Goal: Task Accomplishment & Management: Complete application form

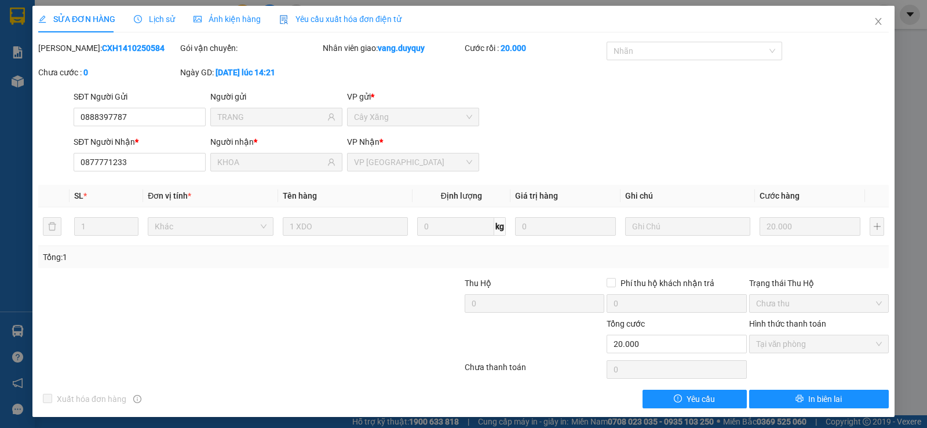
scroll to position [3, 0]
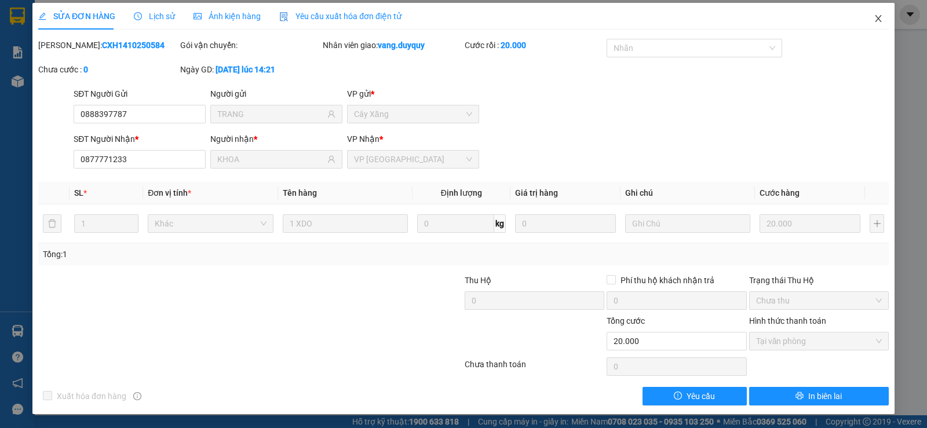
click at [875, 13] on span "Close" at bounding box center [878, 19] width 32 height 32
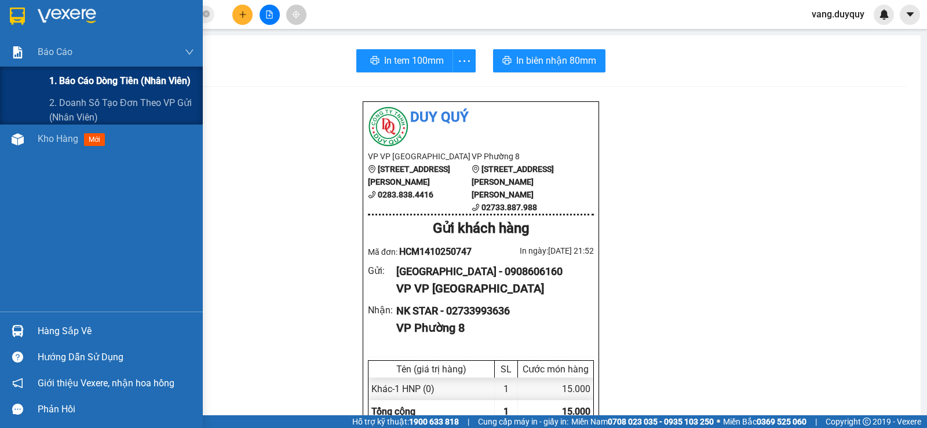
click at [68, 78] on span "1. Báo cáo dòng tiền (nhân viên)" at bounding box center [119, 81] width 141 height 14
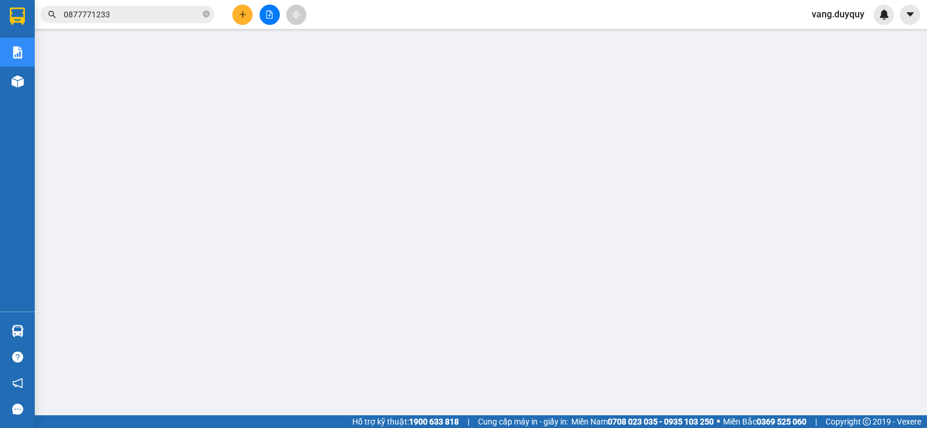
click at [144, 10] on input "0877771233" at bounding box center [132, 14] width 137 height 13
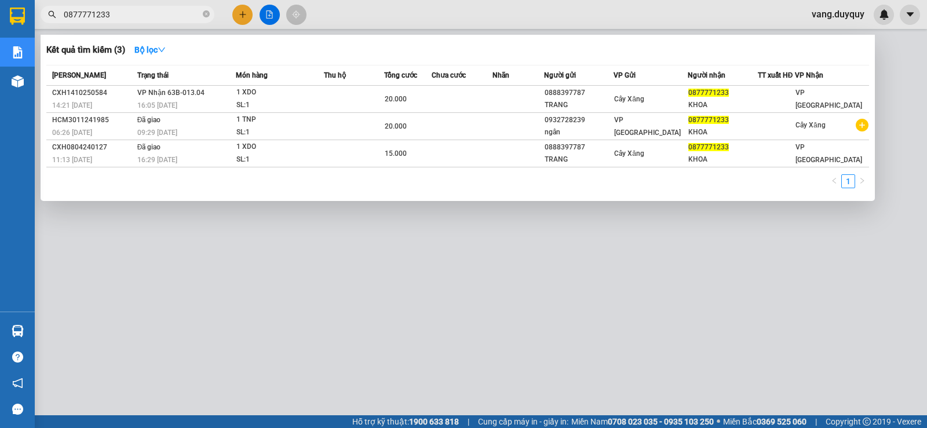
click at [144, 10] on input "0877771233" at bounding box center [132, 14] width 137 height 13
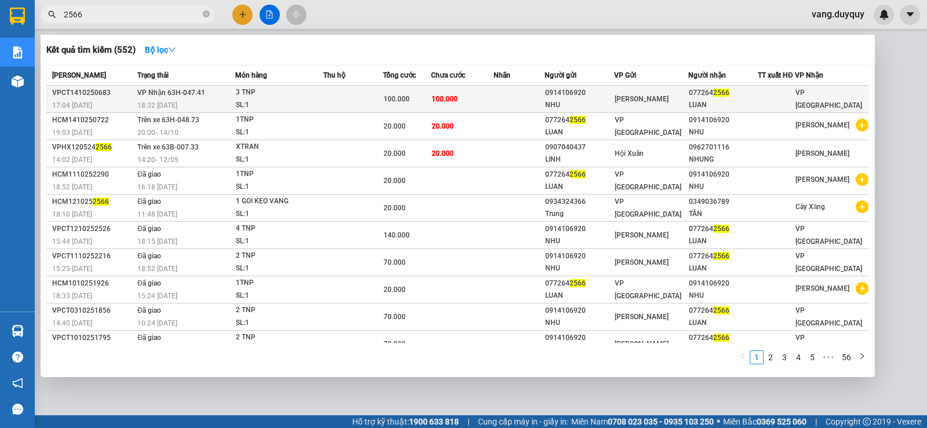
type input "2566"
click at [446, 88] on td "100.000" at bounding box center [462, 99] width 63 height 27
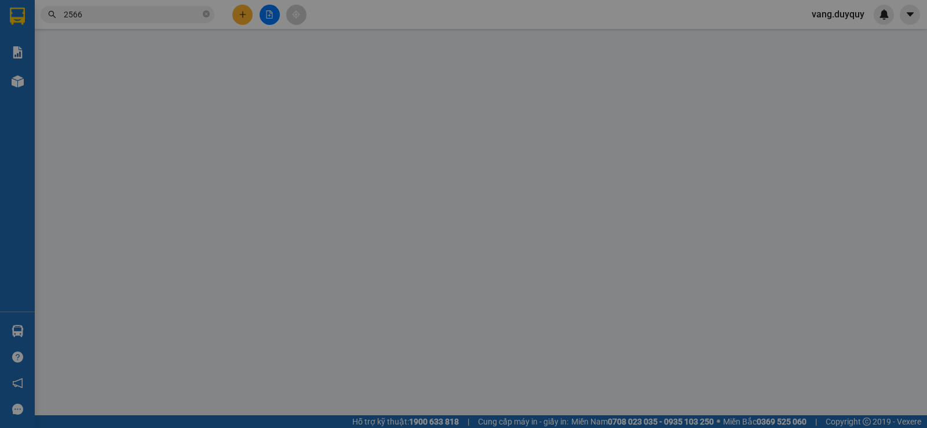
type input "0914106920"
type input "NHU"
type input "0772642566"
type input "LUAN"
type input "0"
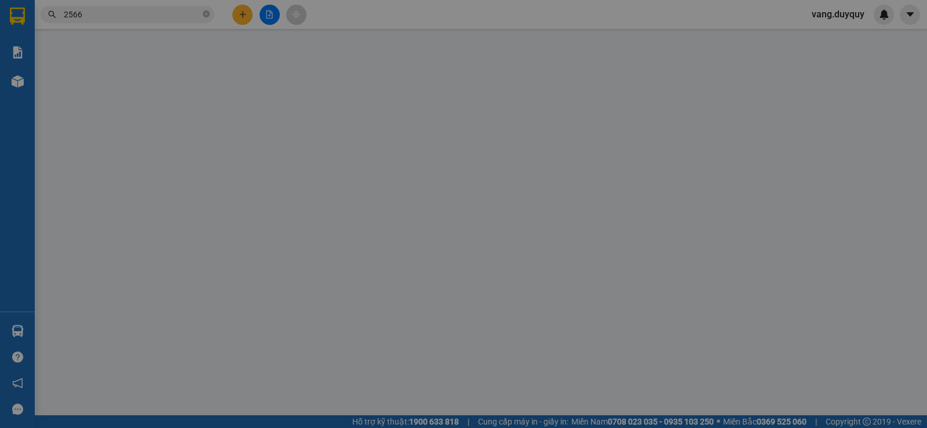
type input "100.000"
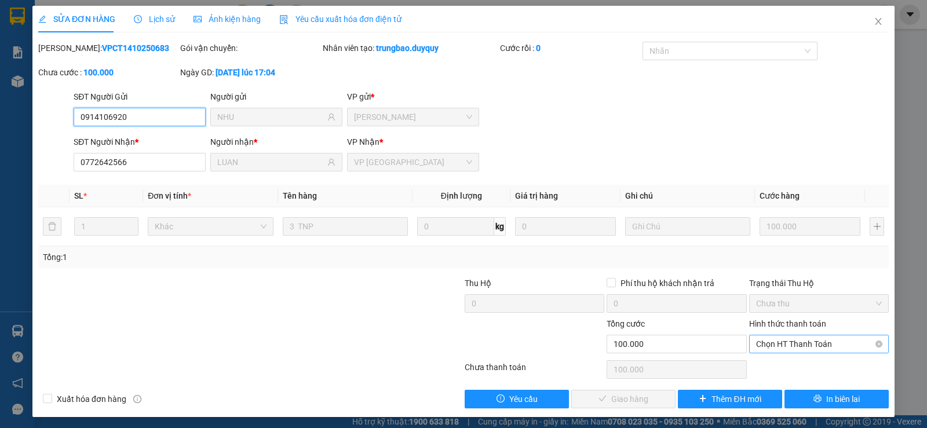
click at [767, 340] on span "Chọn HT Thanh Toán" at bounding box center [819, 343] width 126 height 17
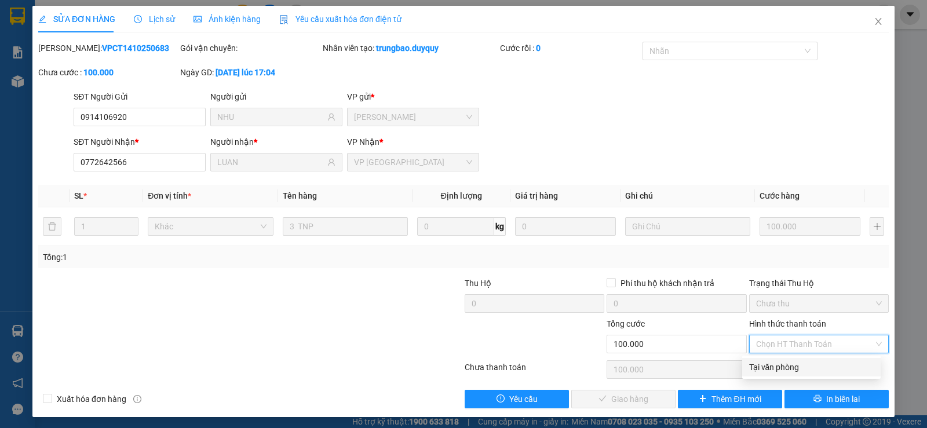
click at [768, 364] on div "Tại văn phòng" at bounding box center [811, 367] width 125 height 13
type input "0"
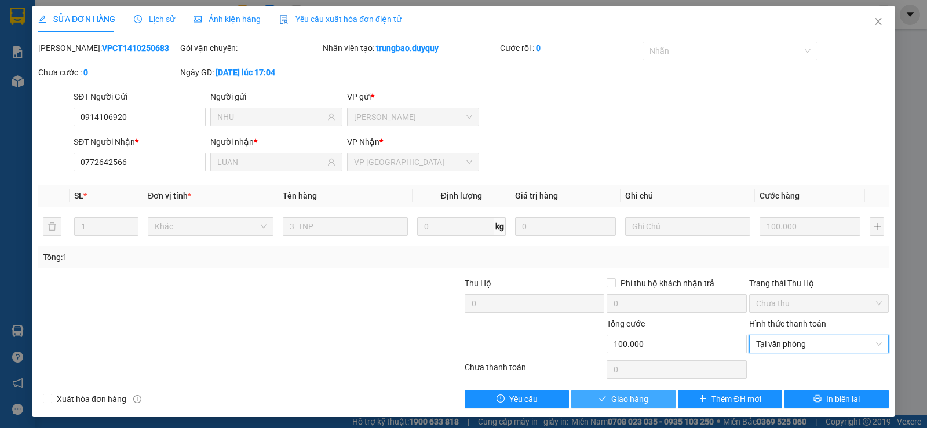
click at [616, 406] on button "Giao hàng" at bounding box center [623, 399] width 104 height 19
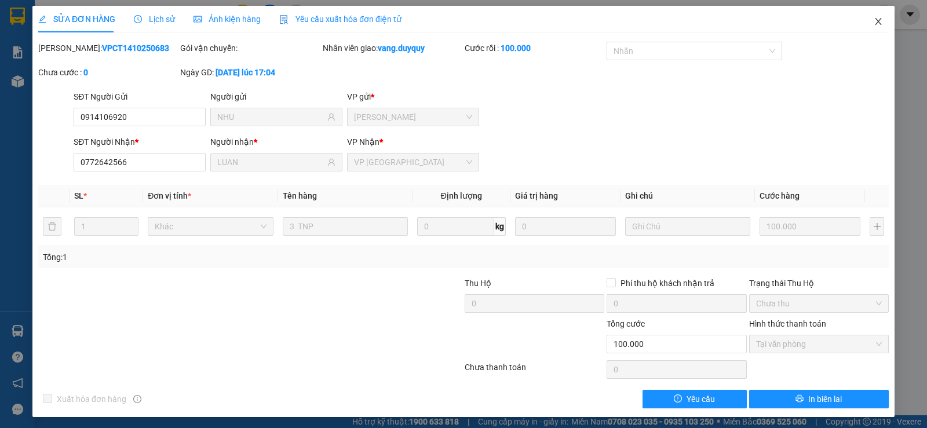
click at [874, 19] on icon "close" at bounding box center [878, 21] width 9 height 9
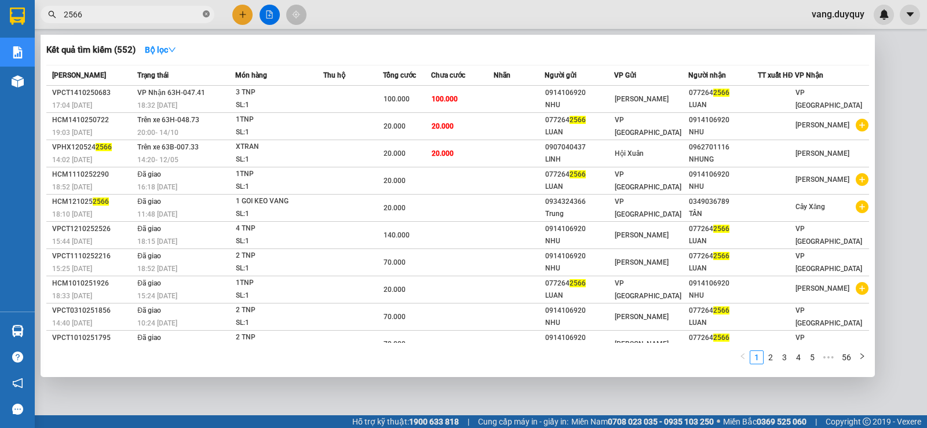
click at [207, 13] on icon "close-circle" at bounding box center [206, 13] width 7 height 7
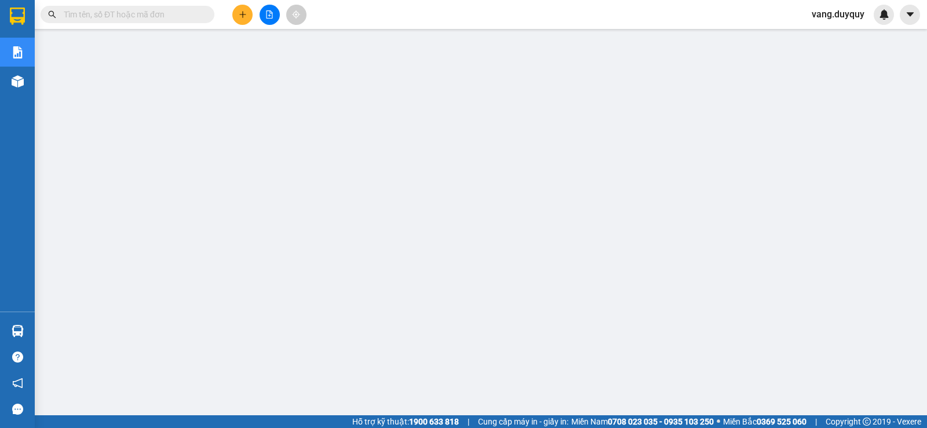
click at [159, 13] on input "text" at bounding box center [132, 14] width 137 height 13
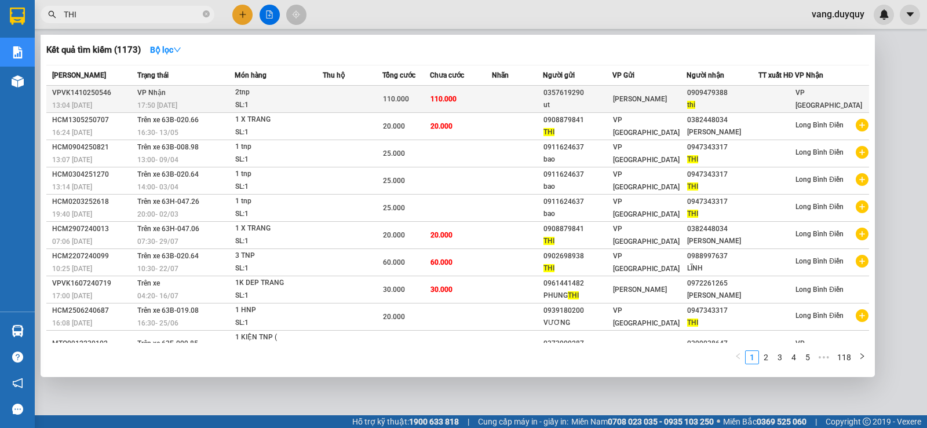
type input "THI"
click at [456, 100] on span "110.000" at bounding box center [443, 99] width 26 height 8
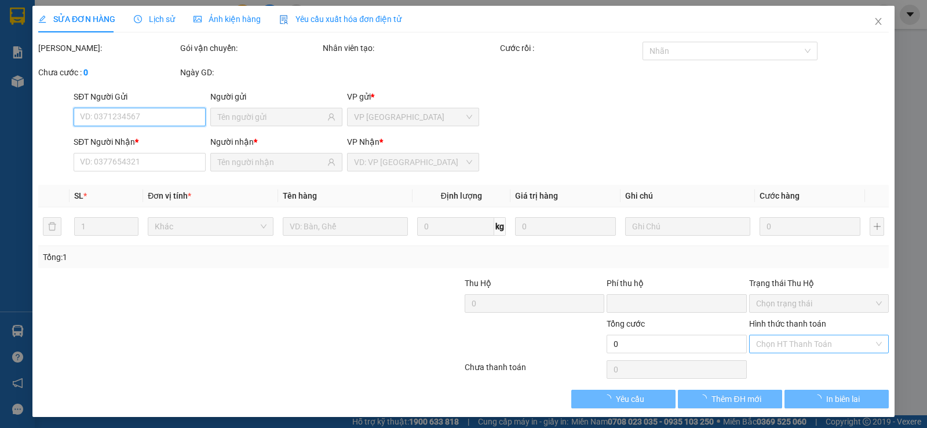
type input "0357619290"
type input "ut"
type input "0909479388"
type input "thi"
type input "0"
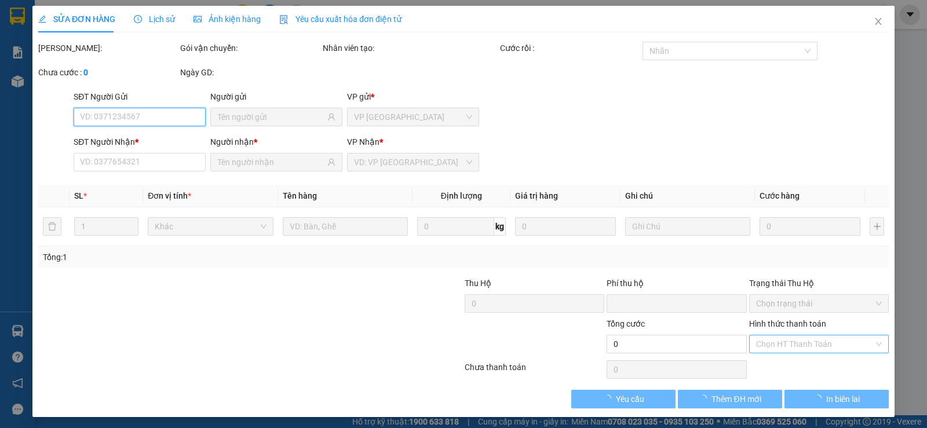
type input "110.000"
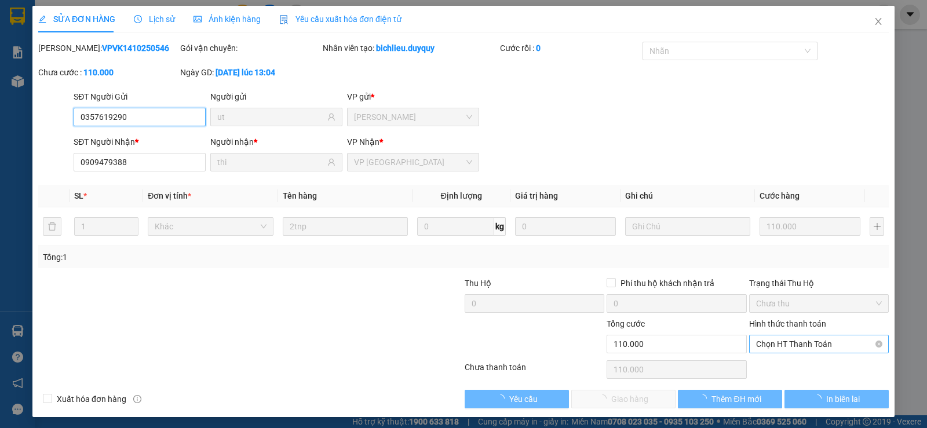
drag, startPoint x: 815, startPoint y: 345, endPoint x: 816, endPoint y: 352, distance: 7.6
click at [816, 347] on span "Chọn HT Thanh Toán" at bounding box center [819, 343] width 126 height 17
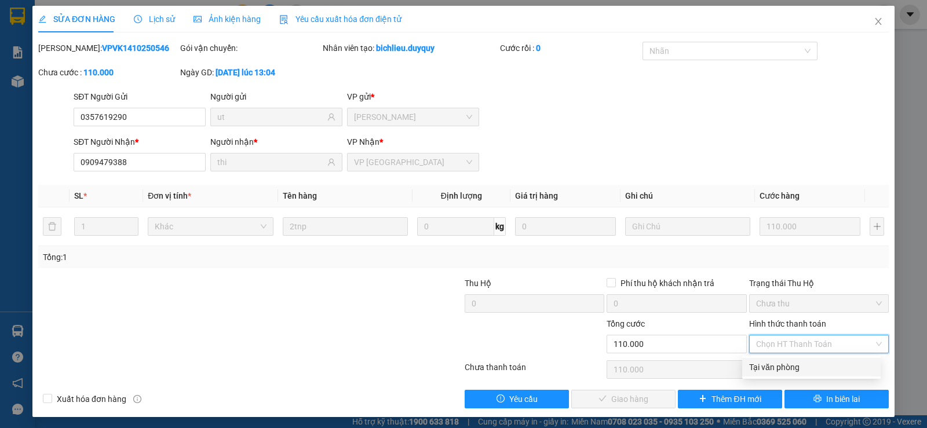
click at [813, 363] on div "Tại văn phòng" at bounding box center [811, 367] width 125 height 13
type input "0"
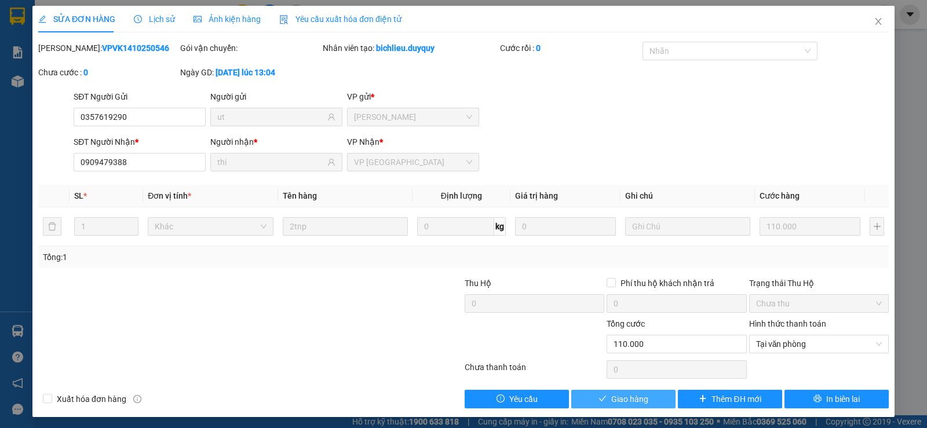
click at [624, 400] on span "Giao hàng" at bounding box center [629, 399] width 37 height 13
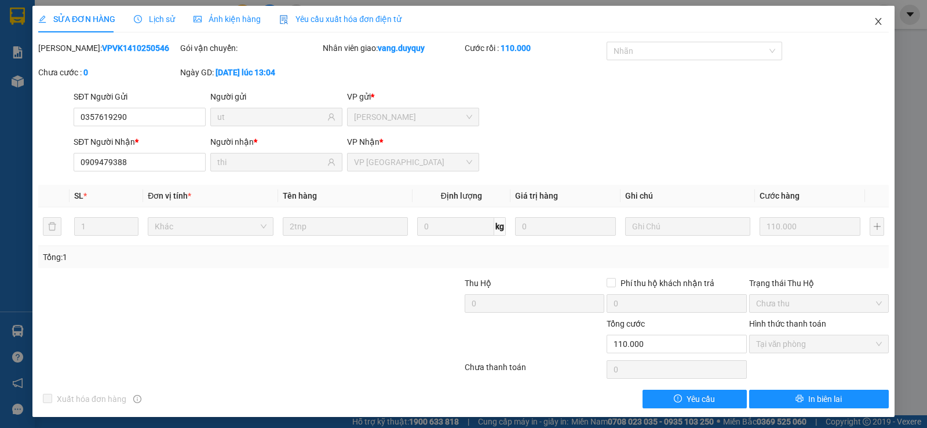
click at [875, 23] on icon "close" at bounding box center [878, 21] width 6 height 7
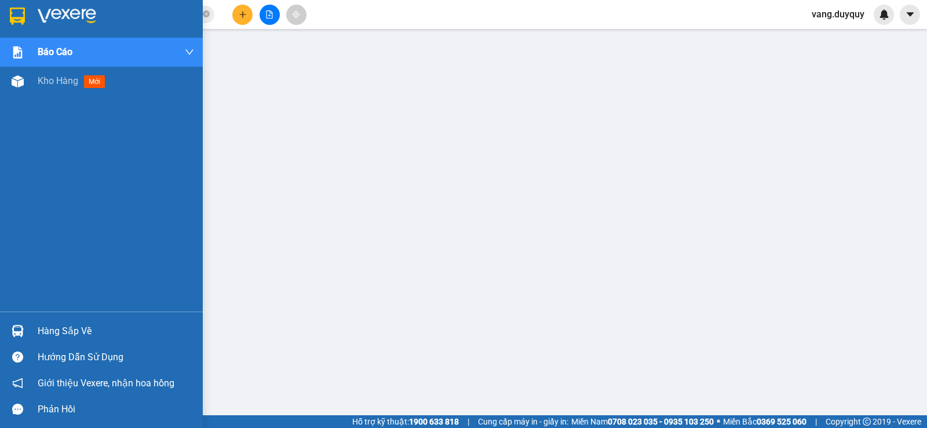
click at [25, 333] on div at bounding box center [18, 331] width 20 height 20
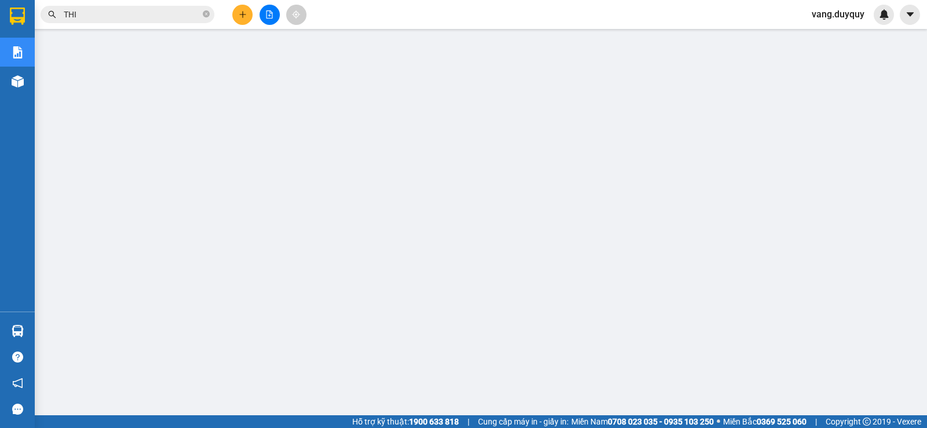
click at [844, 10] on span "vang.duyquy" at bounding box center [837, 14] width 71 height 14
click at [835, 35] on span "Đăng xuất" at bounding box center [844, 36] width 49 height 13
